Goal: Information Seeking & Learning: Learn about a topic

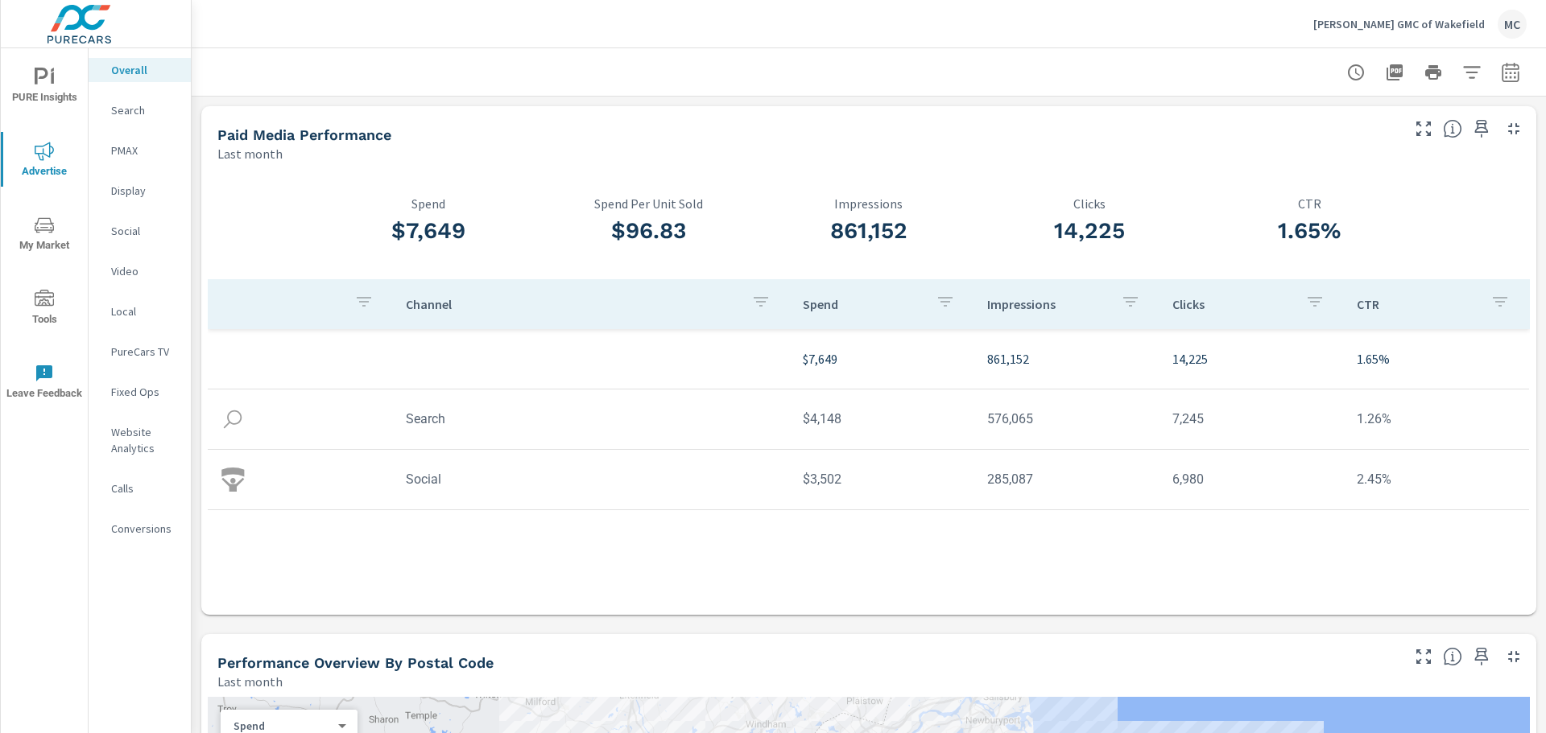
click at [44, 155] on icon "nav menu" at bounding box center [44, 151] width 19 height 19
click at [83, 19] on img at bounding box center [79, 24] width 157 height 64
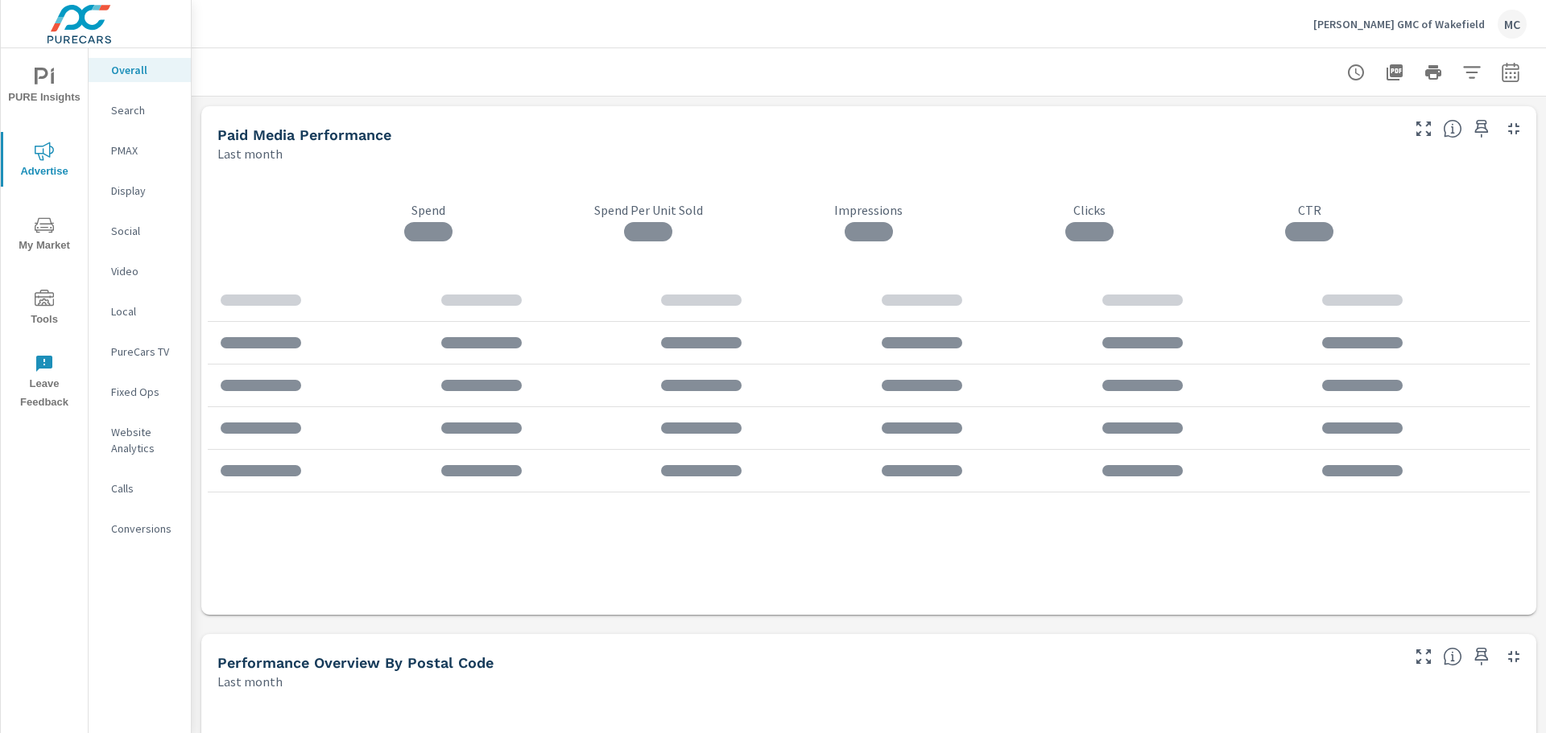
click at [133, 110] on p "Search" at bounding box center [144, 110] width 67 height 16
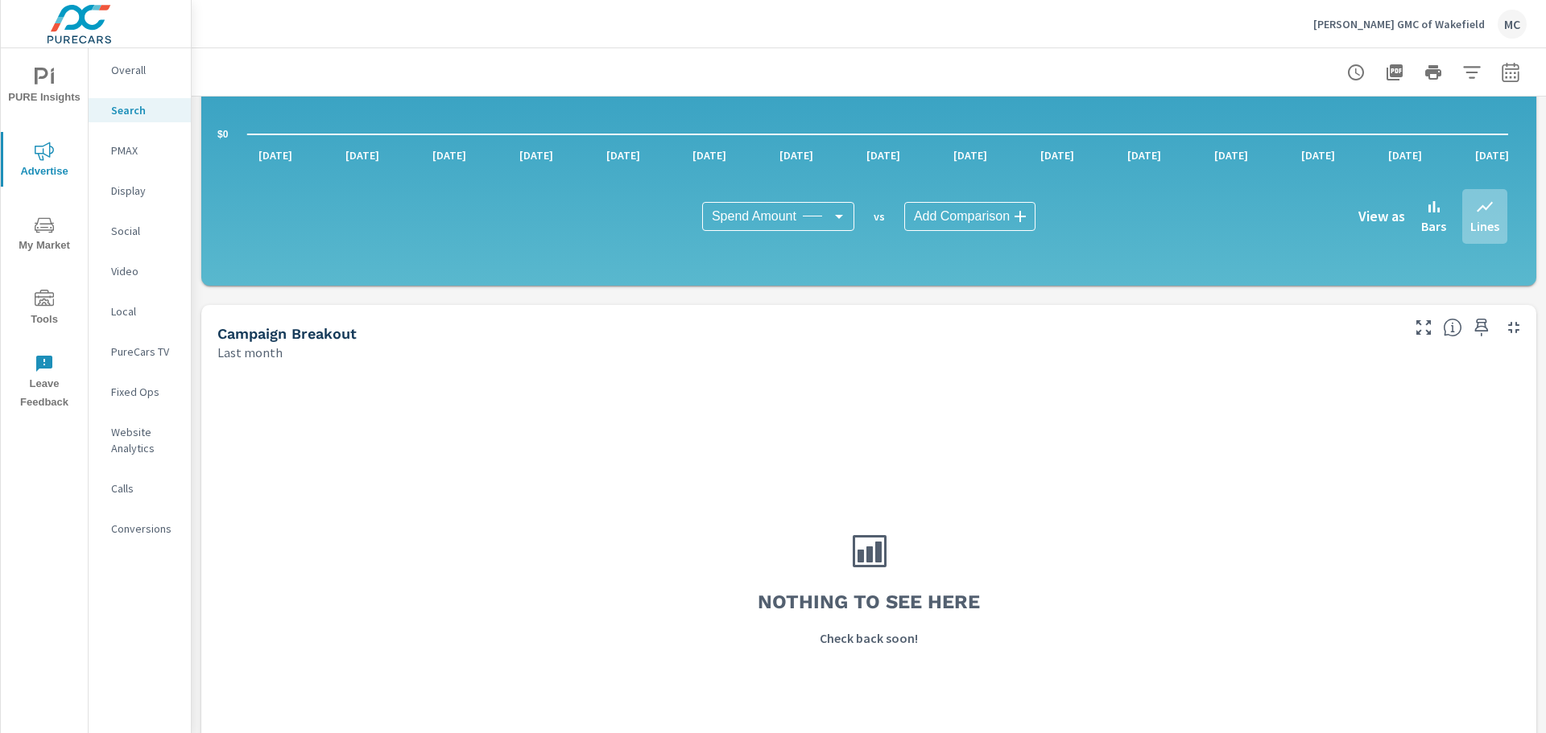
scroll to position [1080, 0]
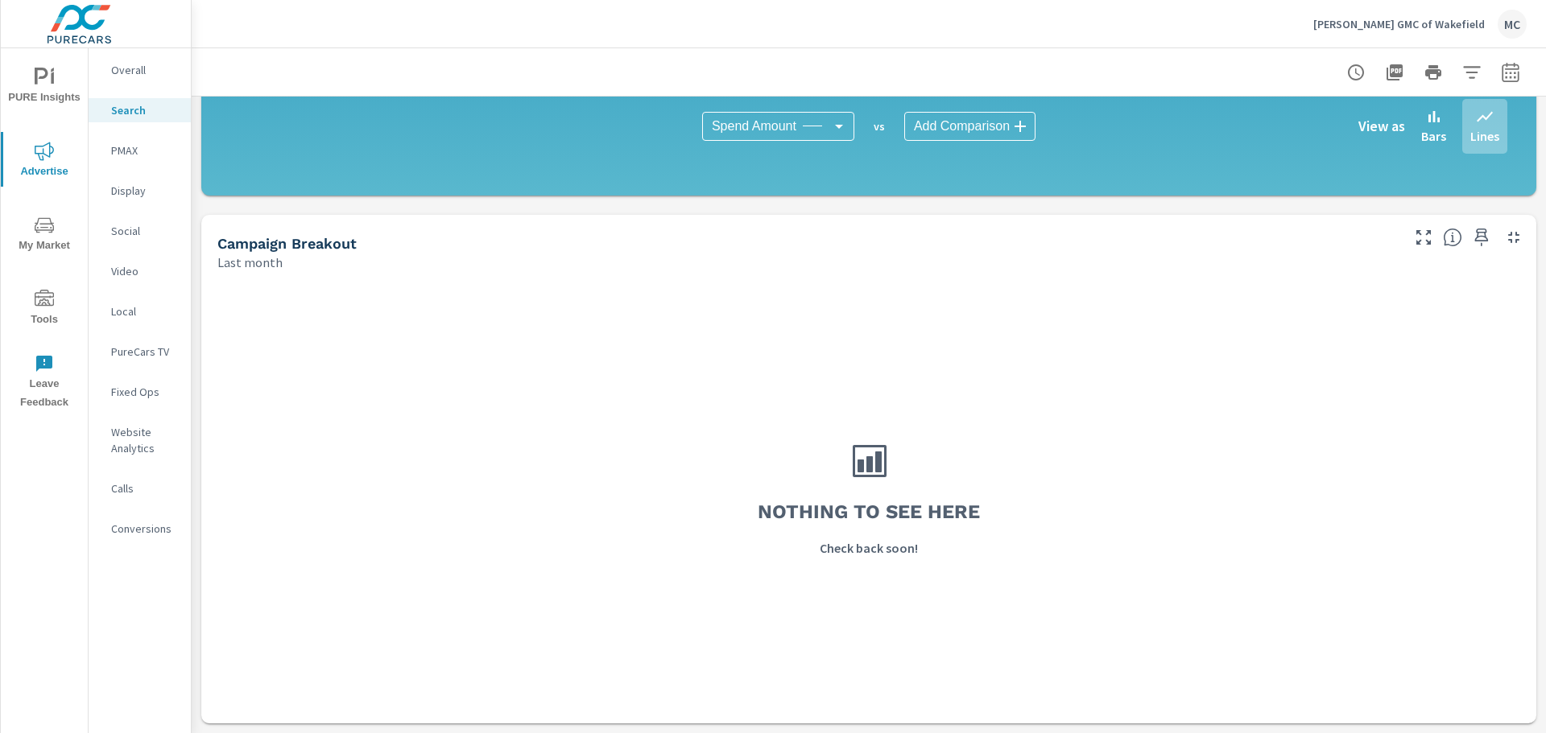
click at [123, 149] on p "PMAX" at bounding box center [144, 151] width 67 height 16
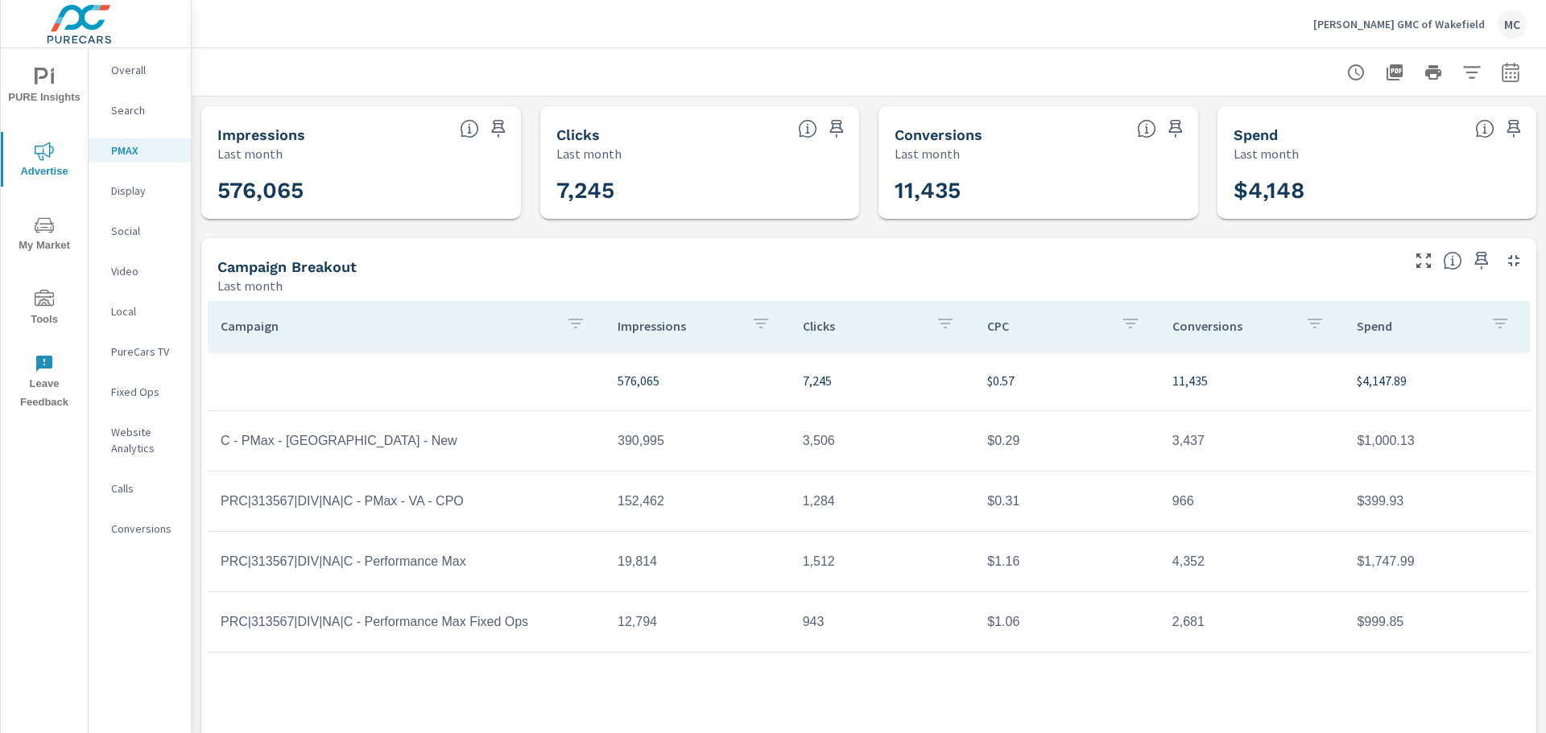
click at [43, 74] on icon "nav menu" at bounding box center [44, 77] width 19 height 19
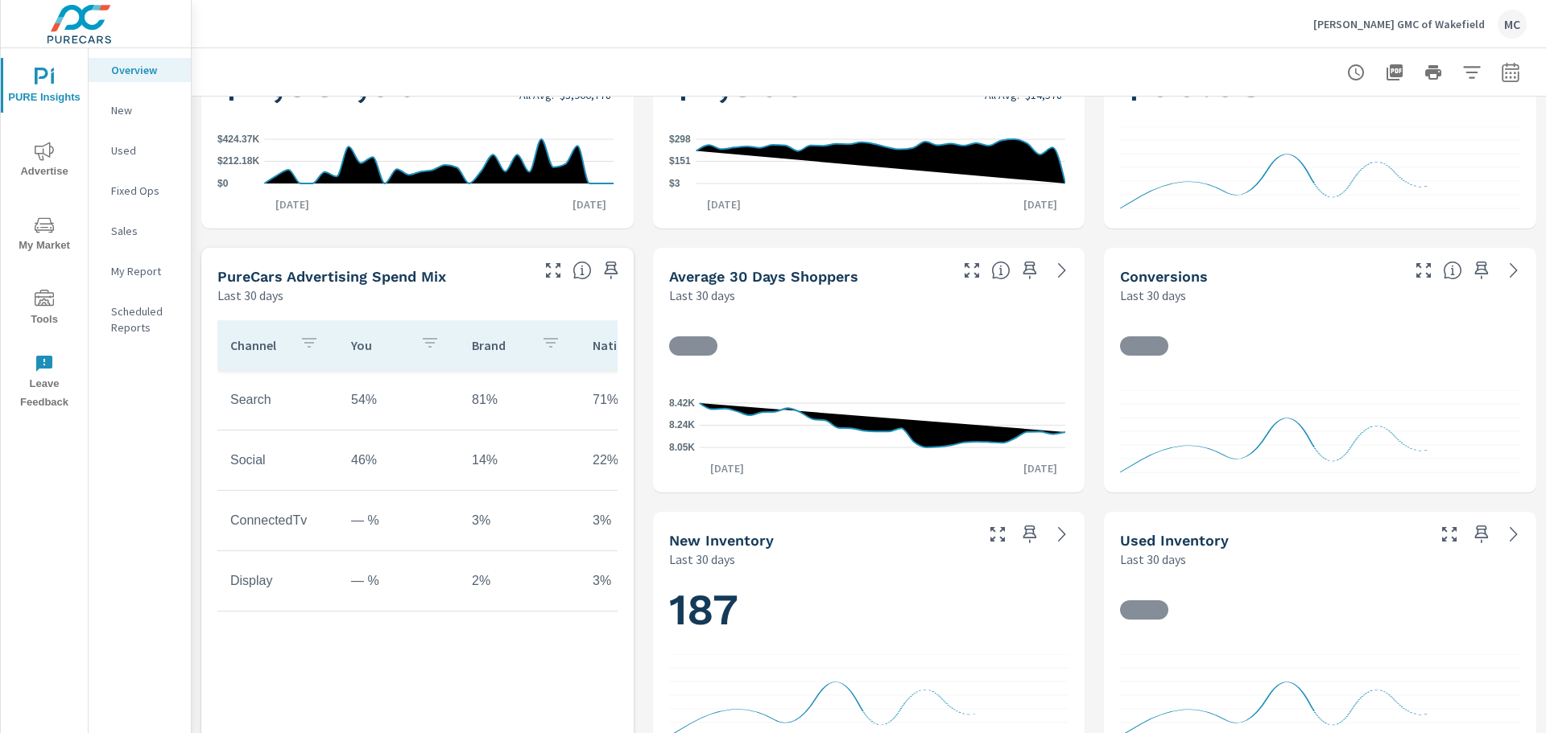
scroll to position [725, 0]
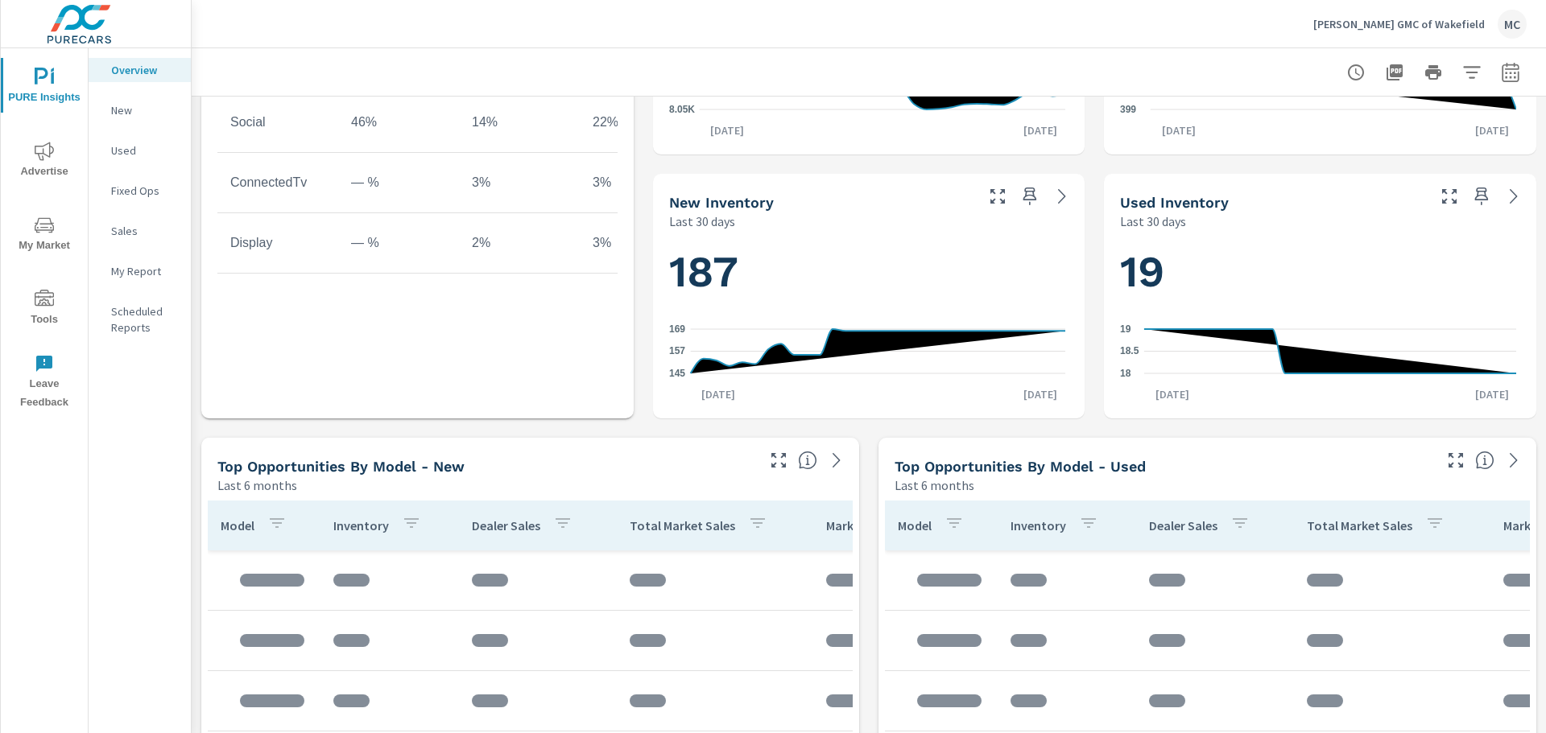
click at [1141, 213] on p "Last 30 days" at bounding box center [1153, 221] width 66 height 19
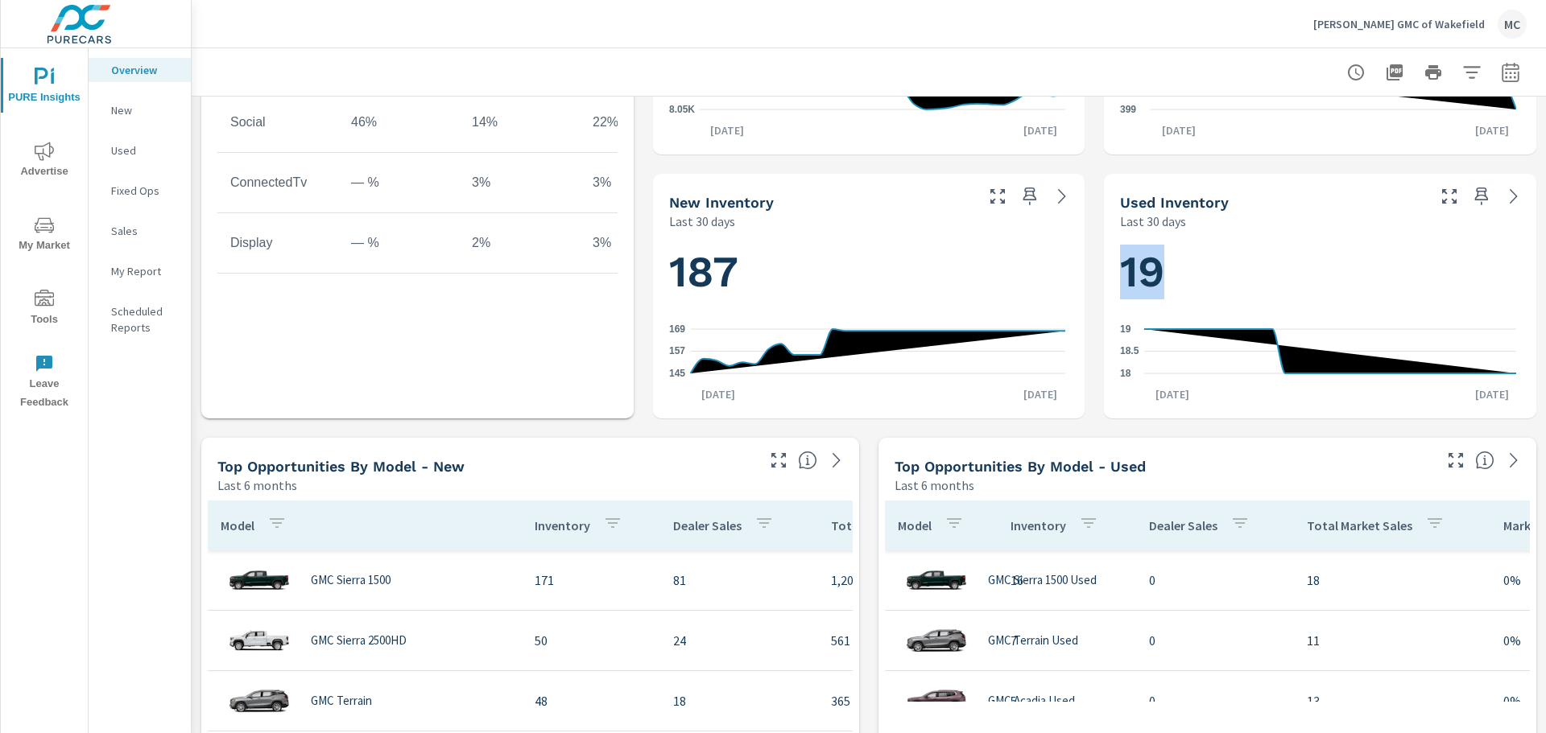
scroll to position [302, 0]
drag, startPoint x: 1167, startPoint y: 291, endPoint x: 1107, endPoint y: 287, distance: 60.5
click at [1110, 287] on div "19 18 18.5 [DATE] [DATE] 3rd" at bounding box center [1319, 325] width 419 height 176
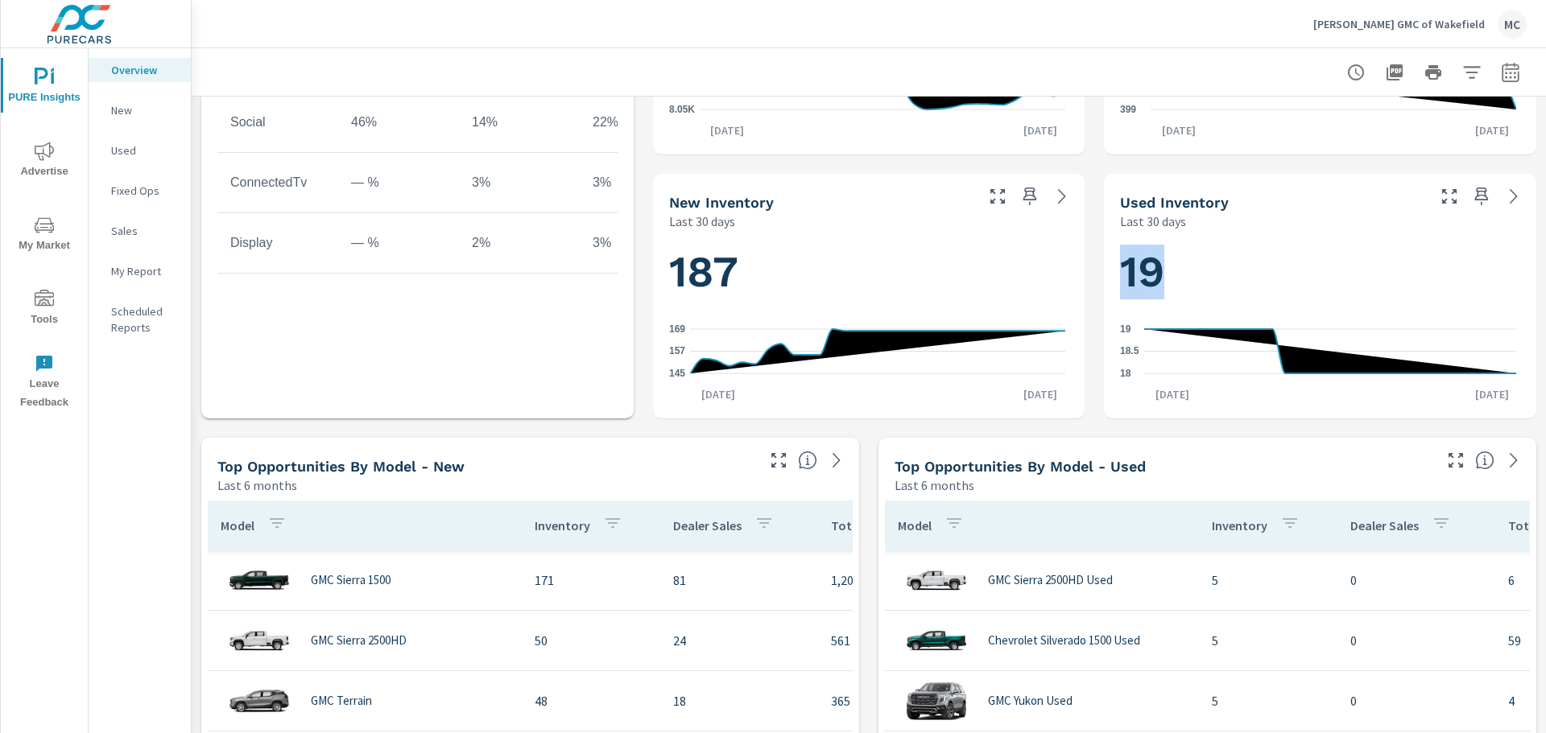
click at [1203, 274] on h1 "19" at bounding box center [1320, 272] width 400 height 55
click at [1504, 200] on icon at bounding box center [1513, 196] width 19 height 19
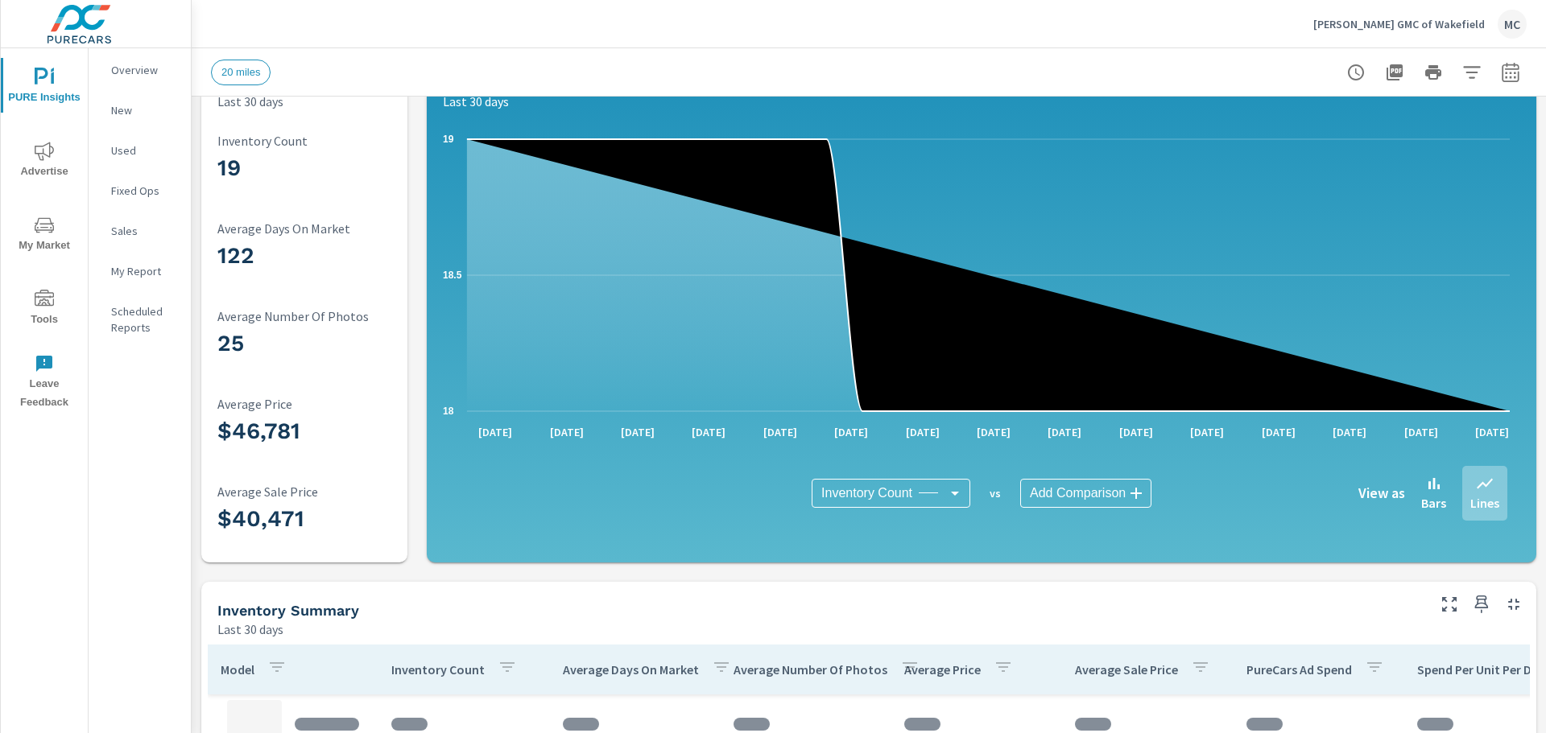
scroll to position [81, 0]
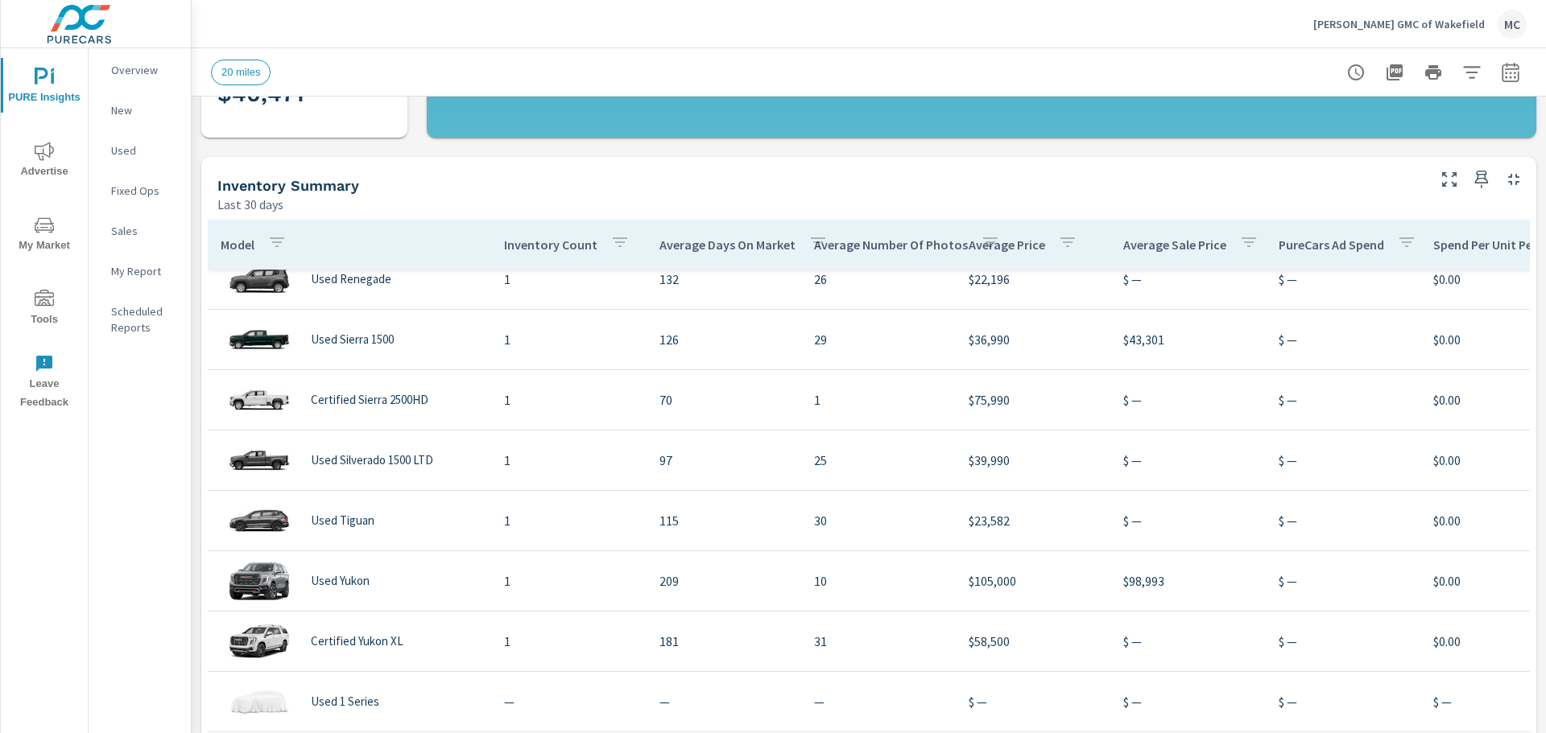
scroll to position [483, 0]
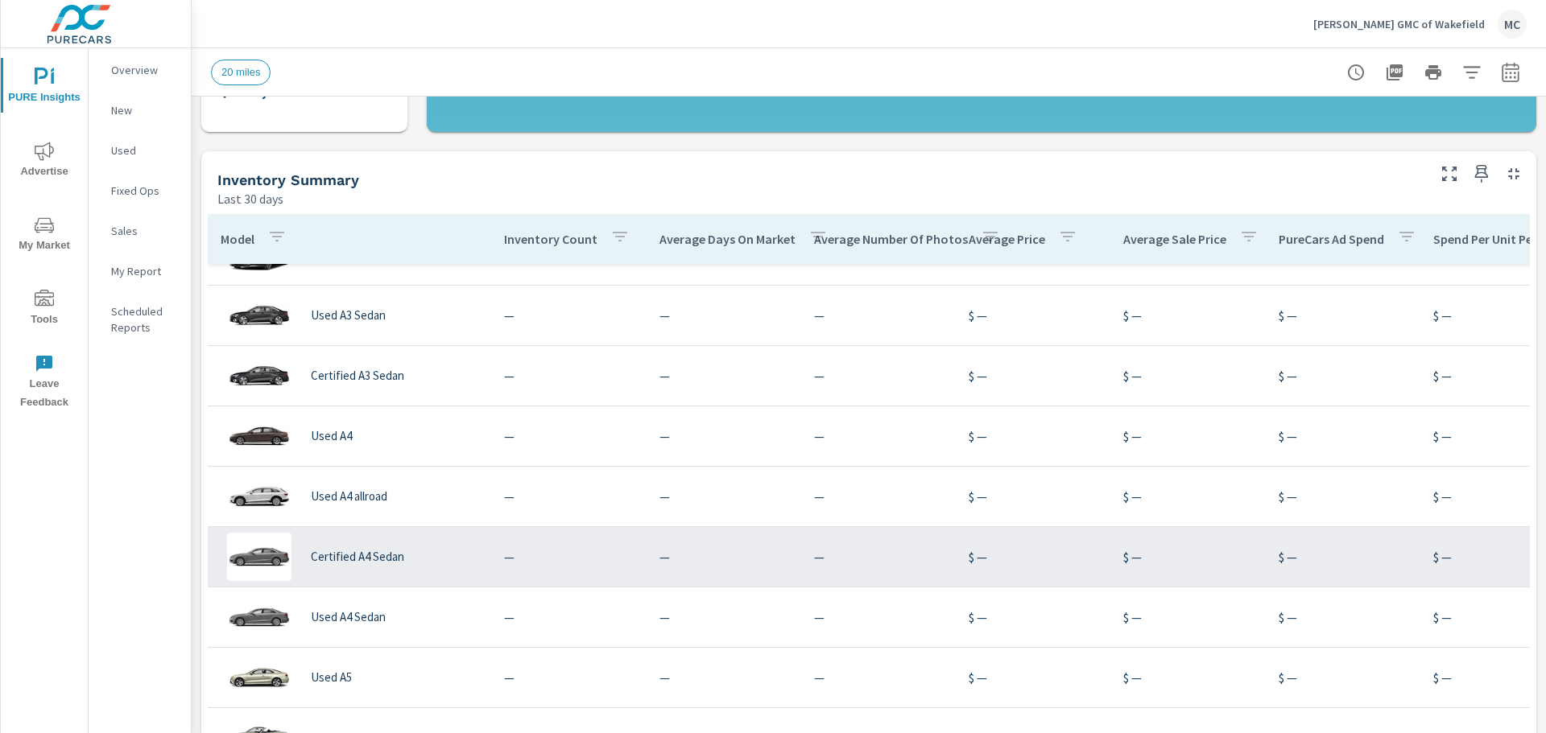
scroll to position [3543, 0]
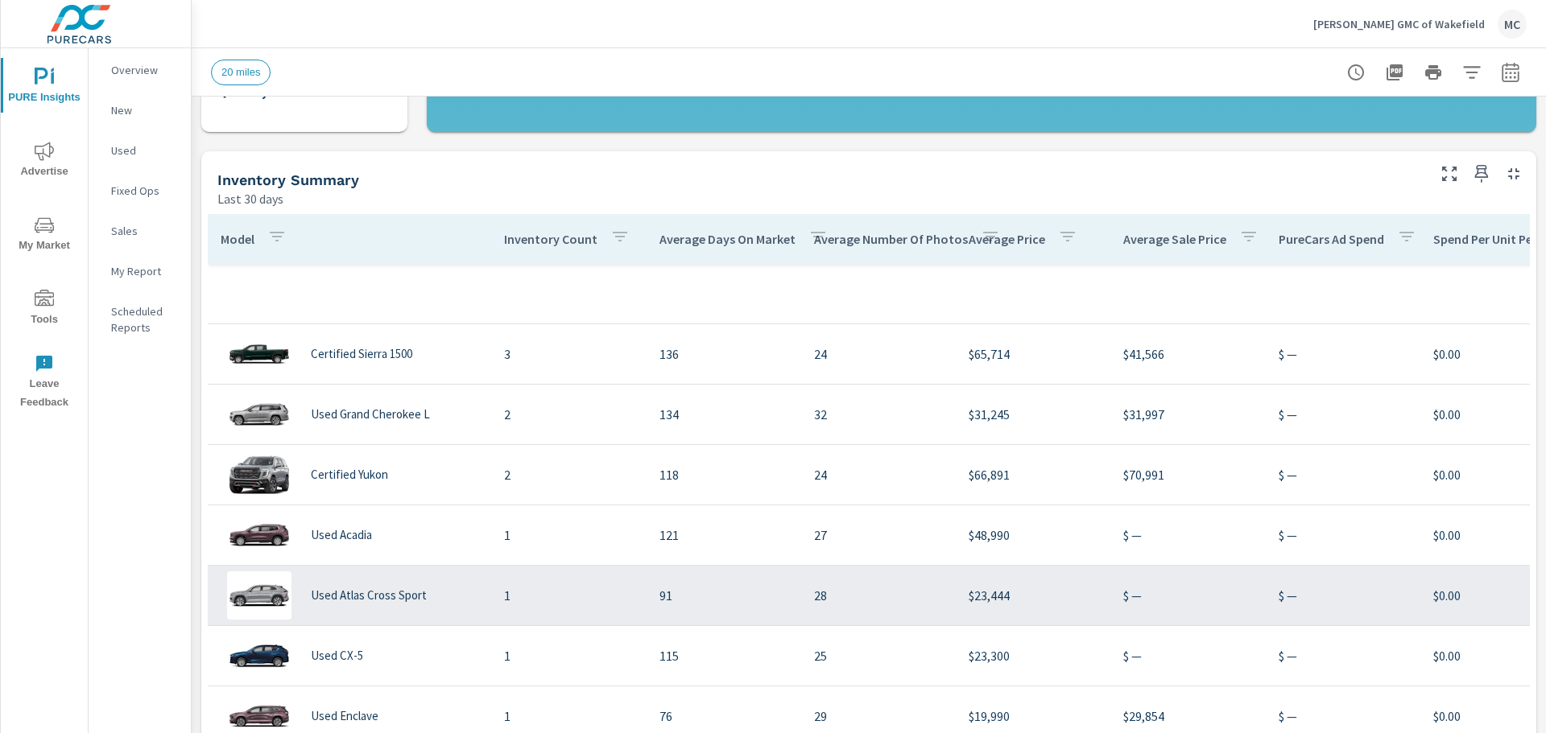
click at [345, 589] on div "Used Atlas Cross Sport" at bounding box center [350, 596] width 258 height 48
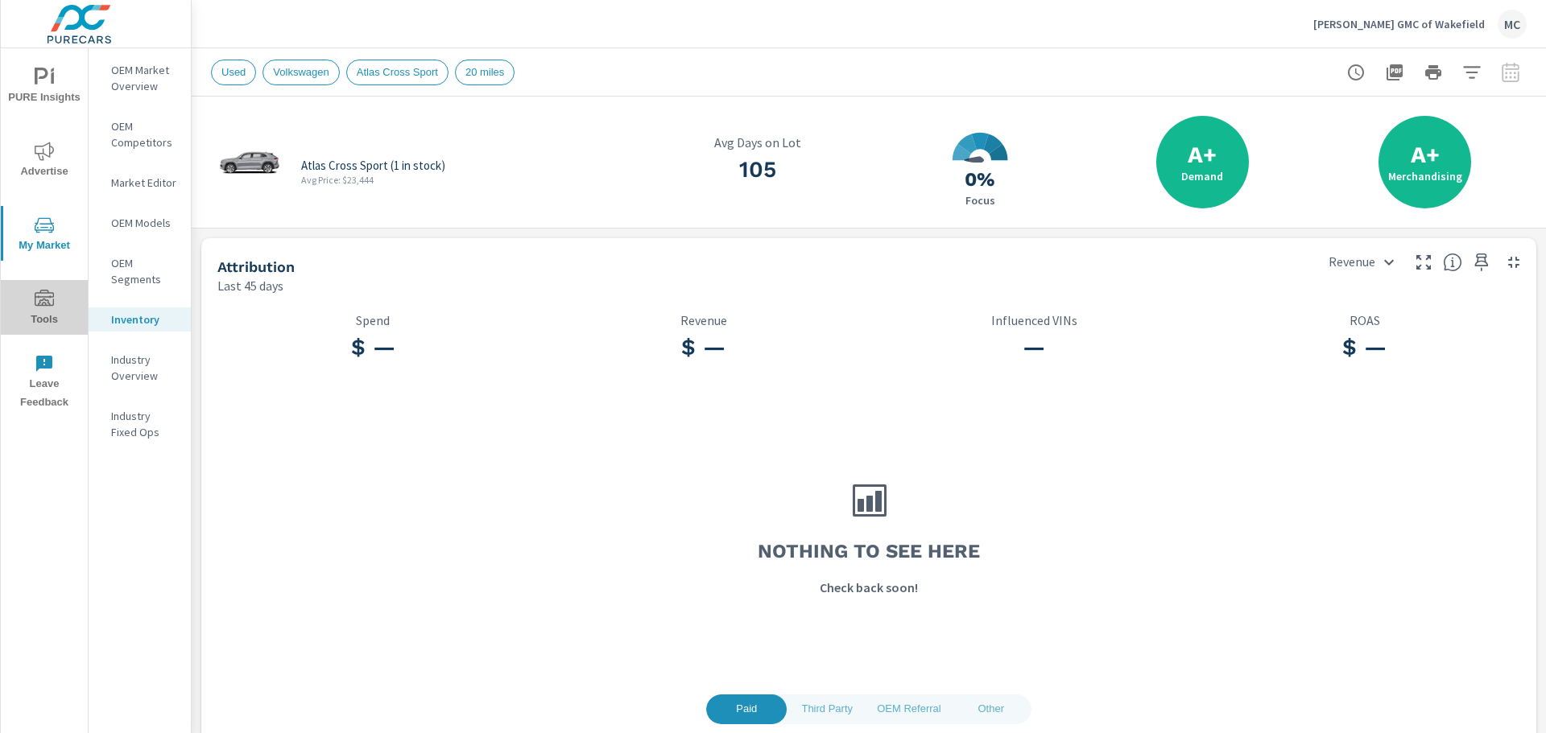
click at [43, 302] on icon "nav menu" at bounding box center [44, 299] width 19 height 19
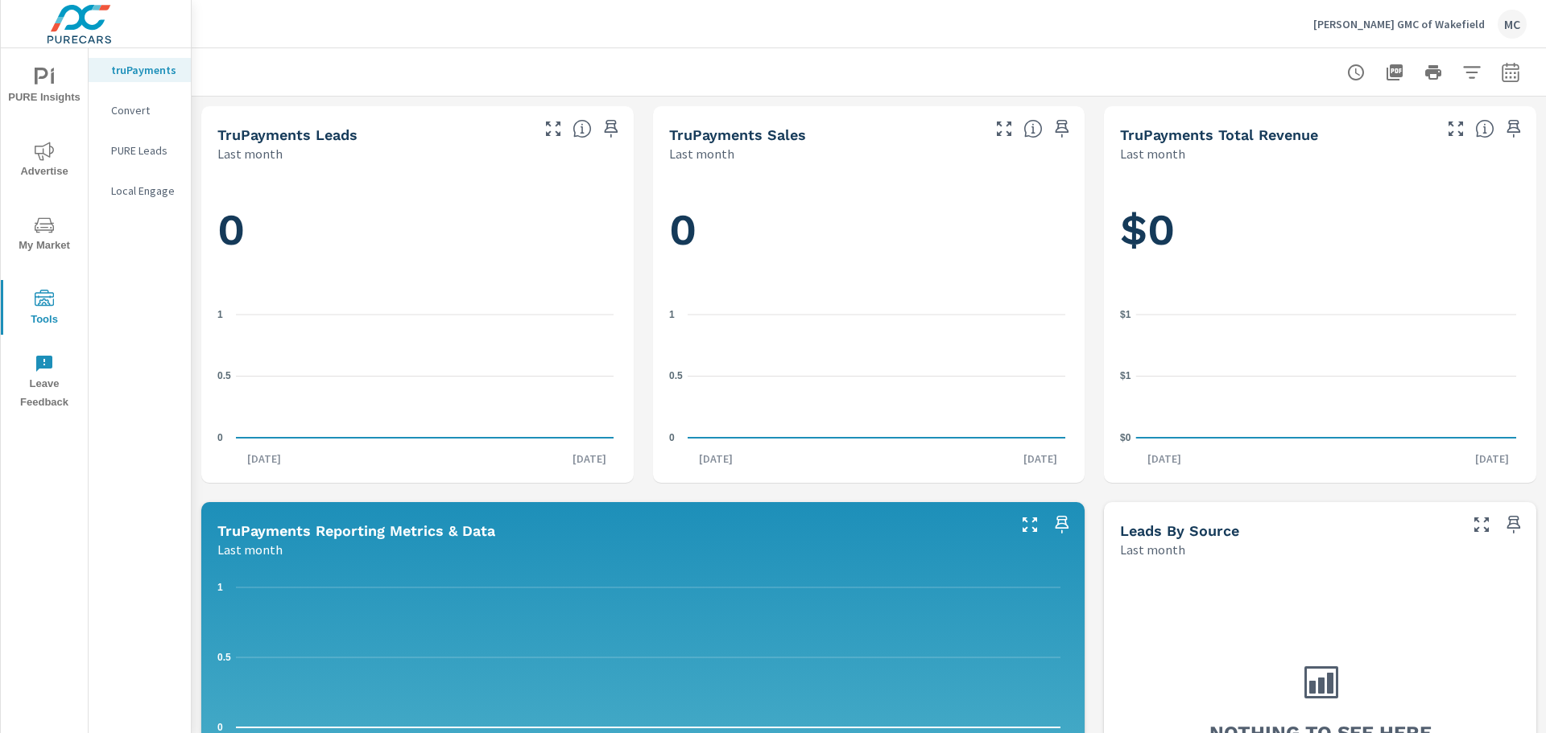
click at [130, 197] on p "Local Engage" at bounding box center [144, 191] width 67 height 16
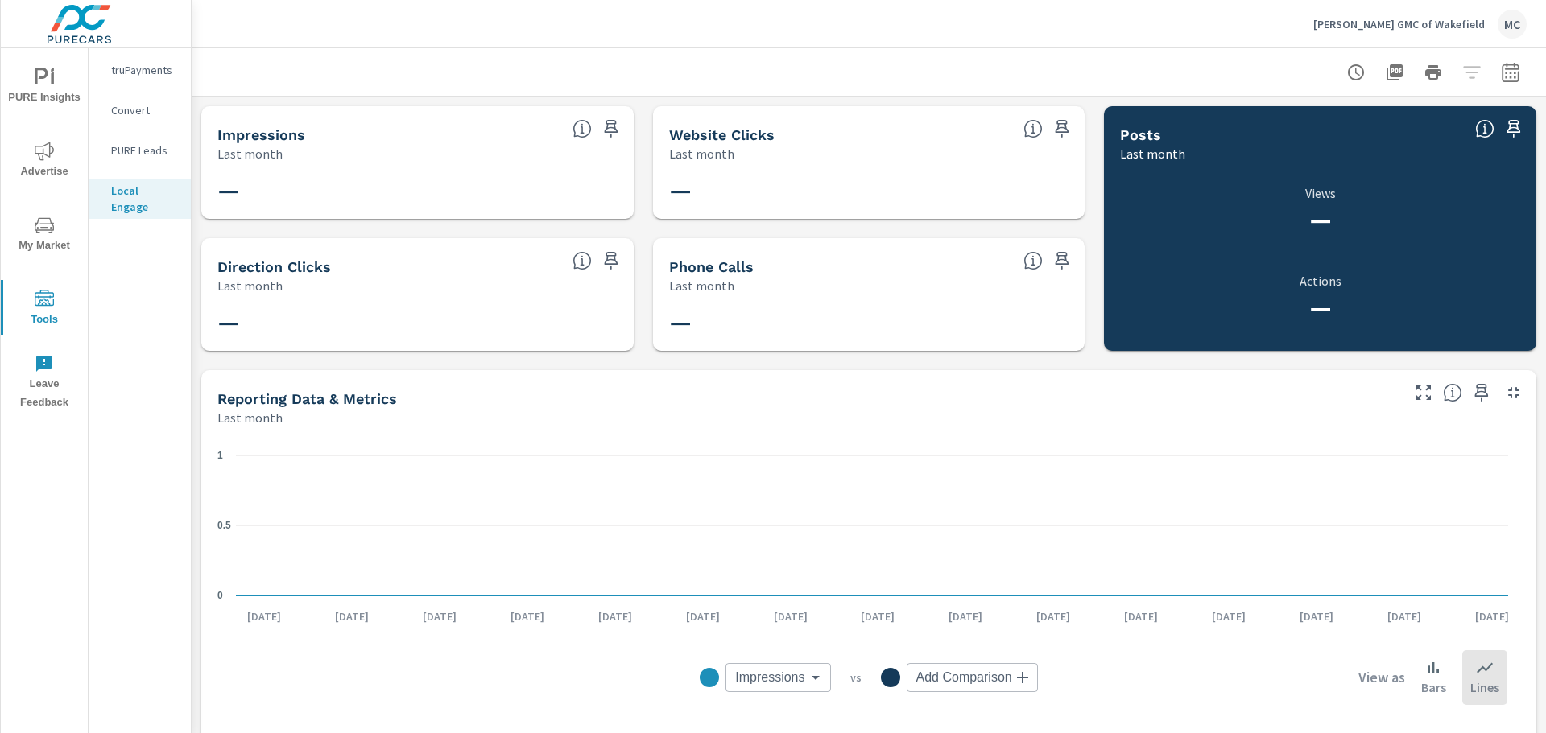
click at [44, 81] on icon "nav menu" at bounding box center [44, 77] width 19 height 19
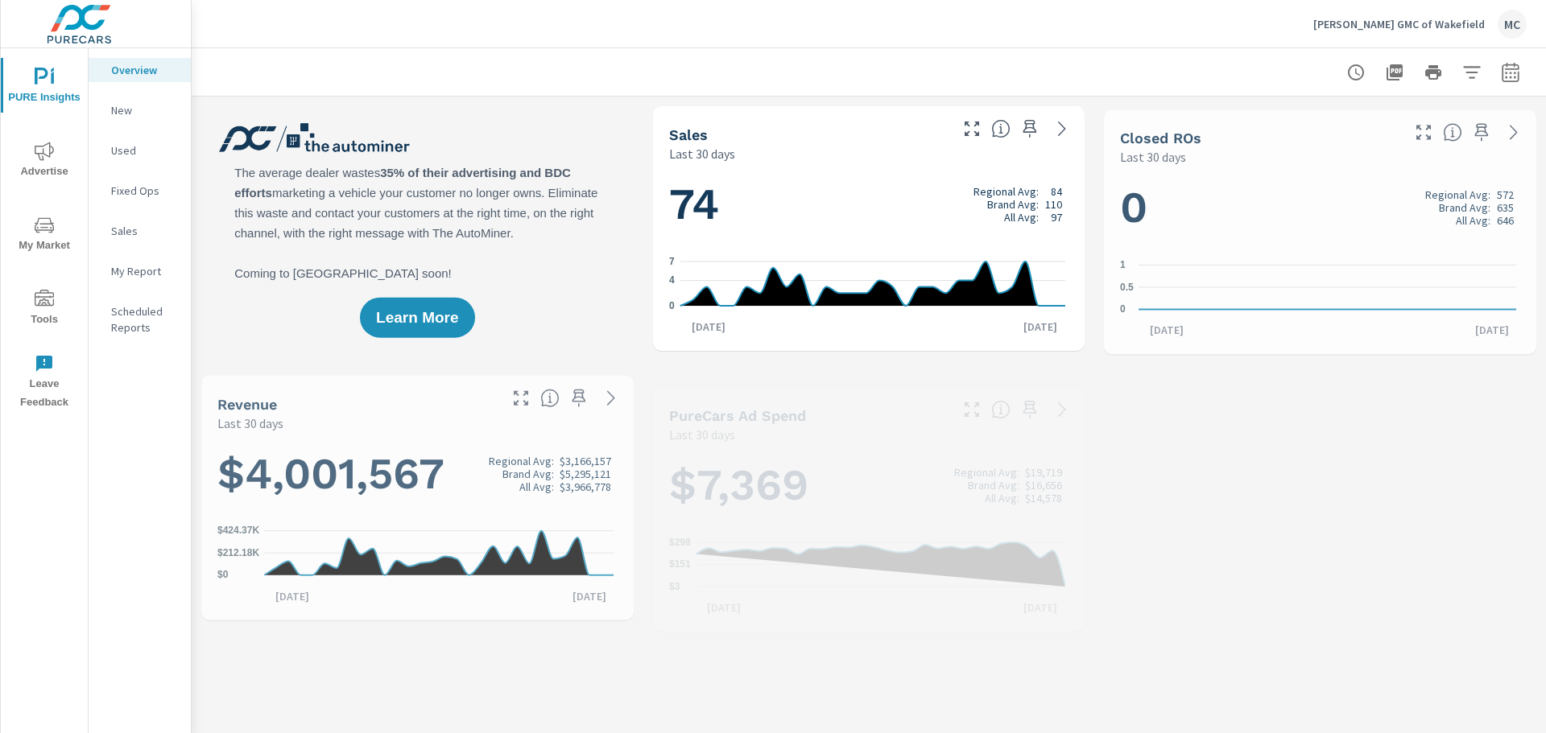
scroll to position [302, 0]
